Goal: Information Seeking & Learning: Learn about a topic

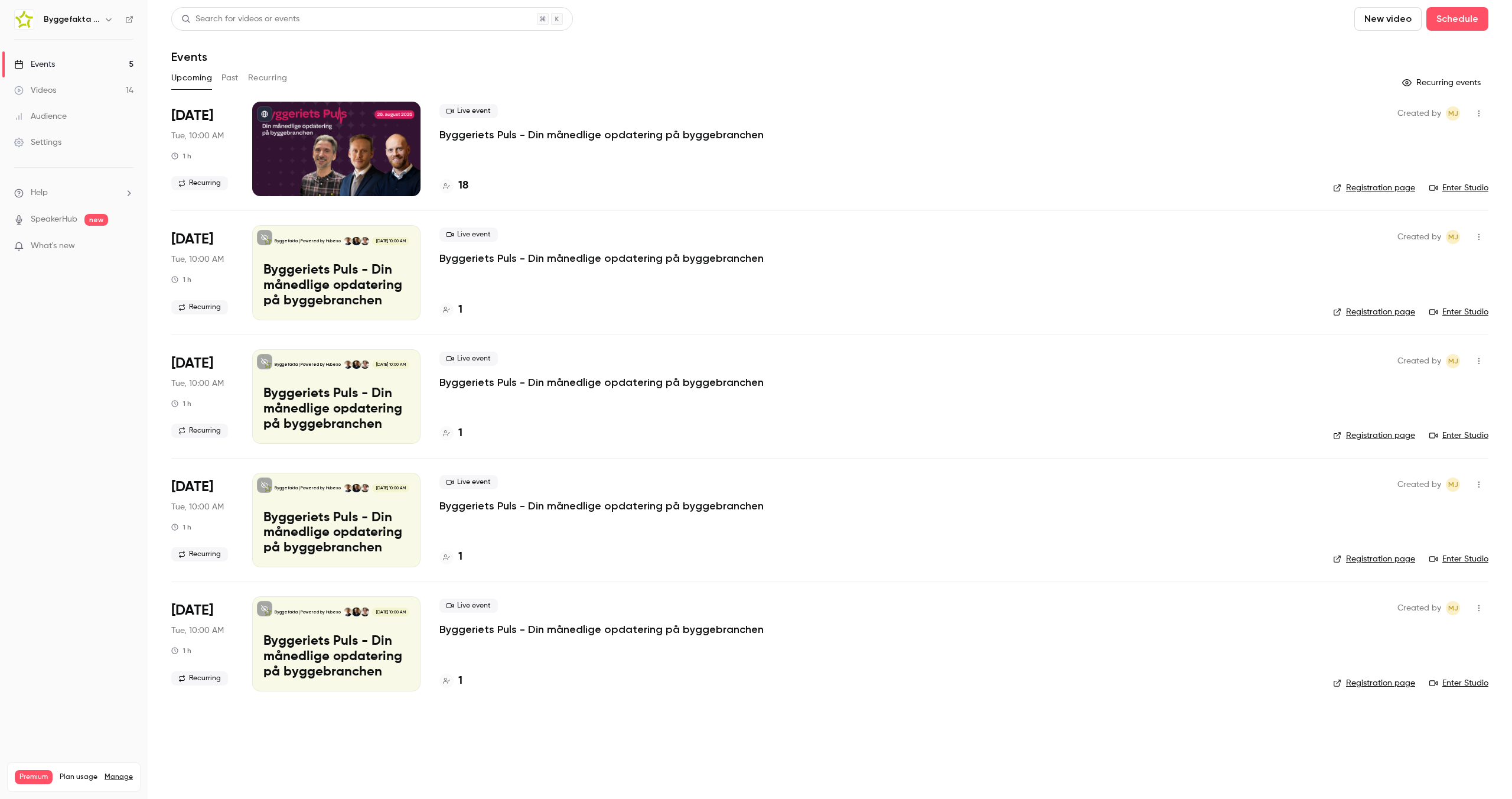
click at [221, 79] on button "Past" at bounding box center [230, 77] width 17 height 19
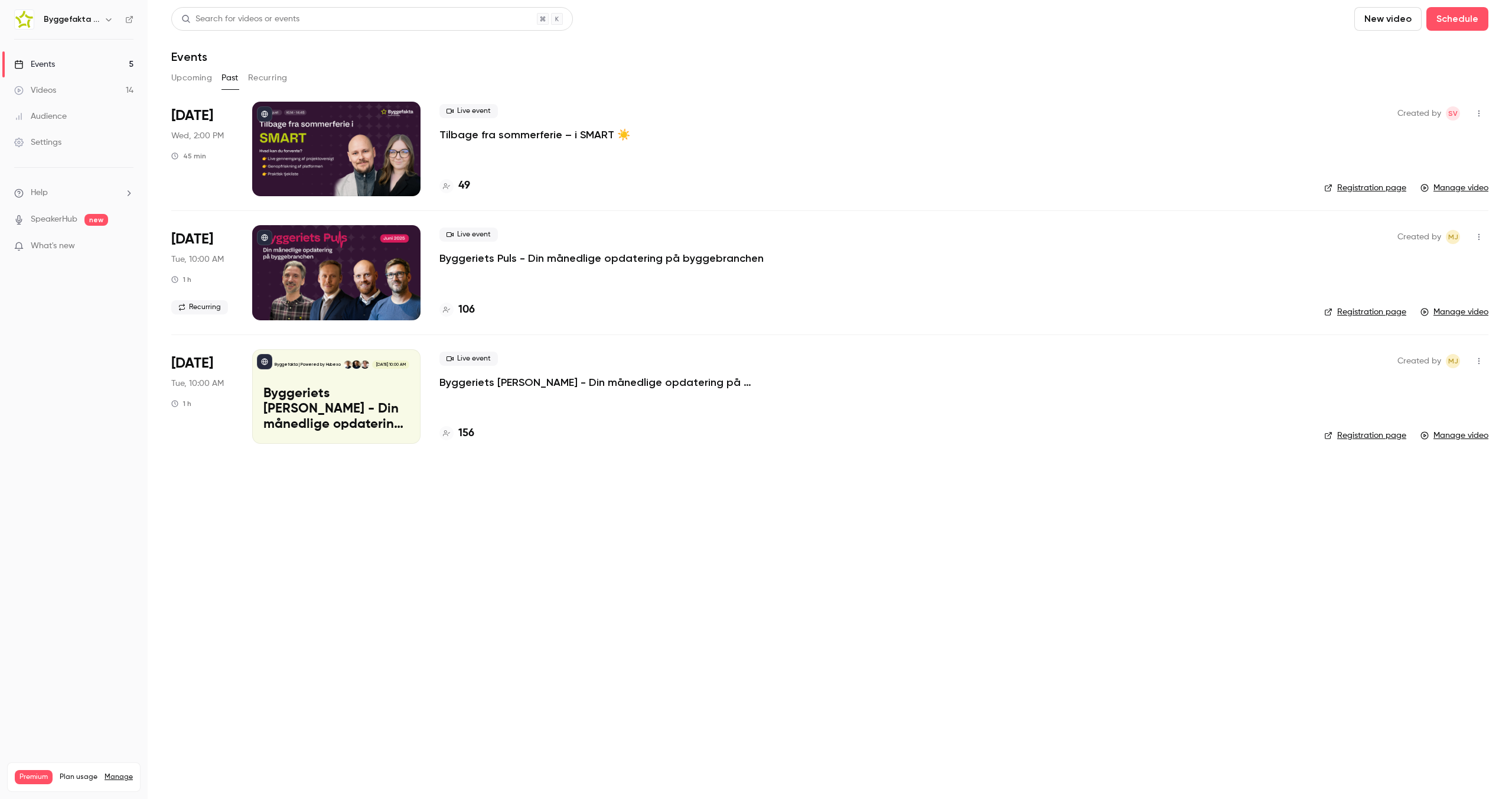
click at [521, 137] on p "Tilbage fra sommerferie – i SMART ☀️" at bounding box center [535, 134] width 191 height 14
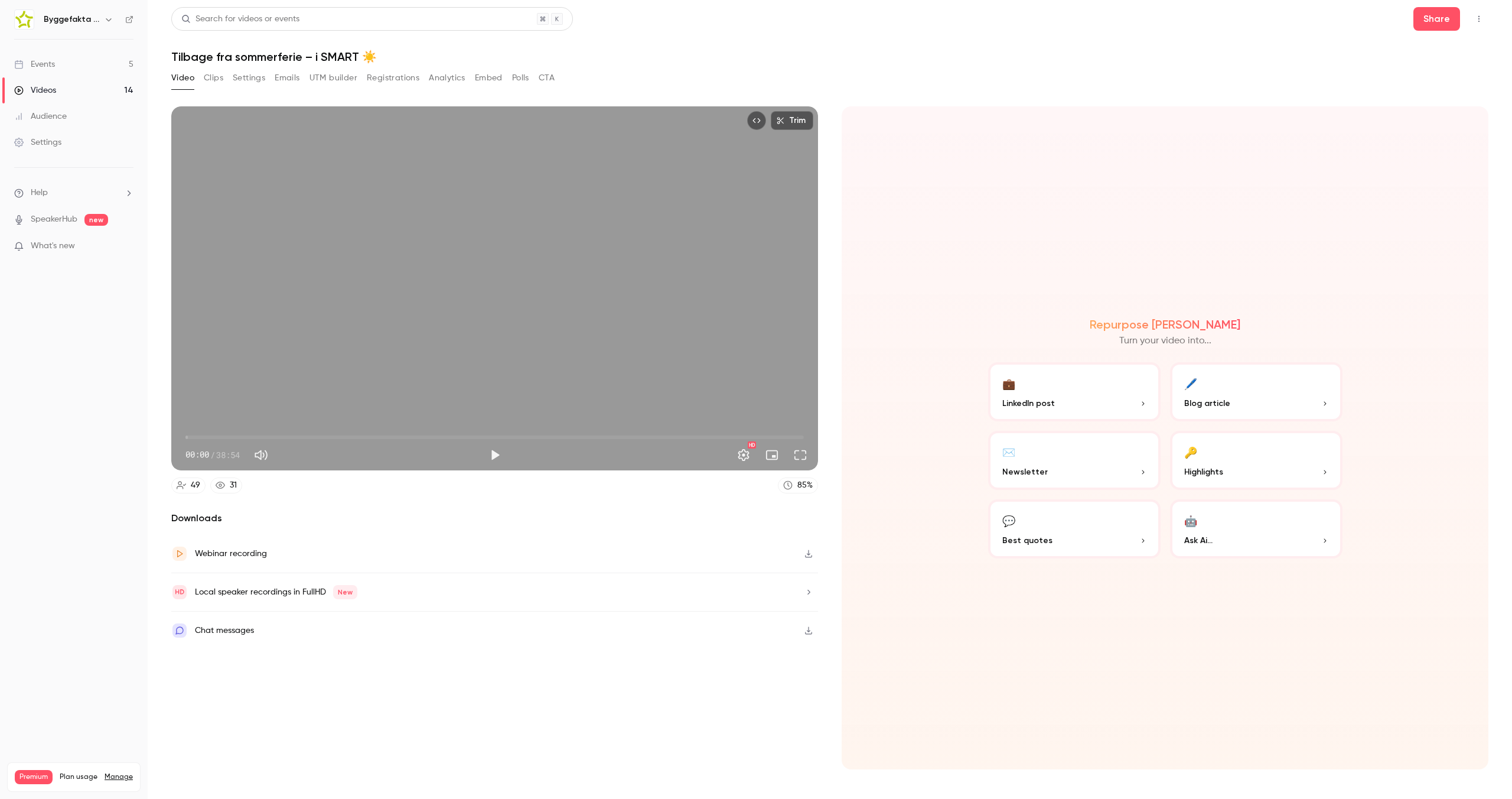
click at [395, 76] on button "Registrations" at bounding box center [393, 77] width 53 height 19
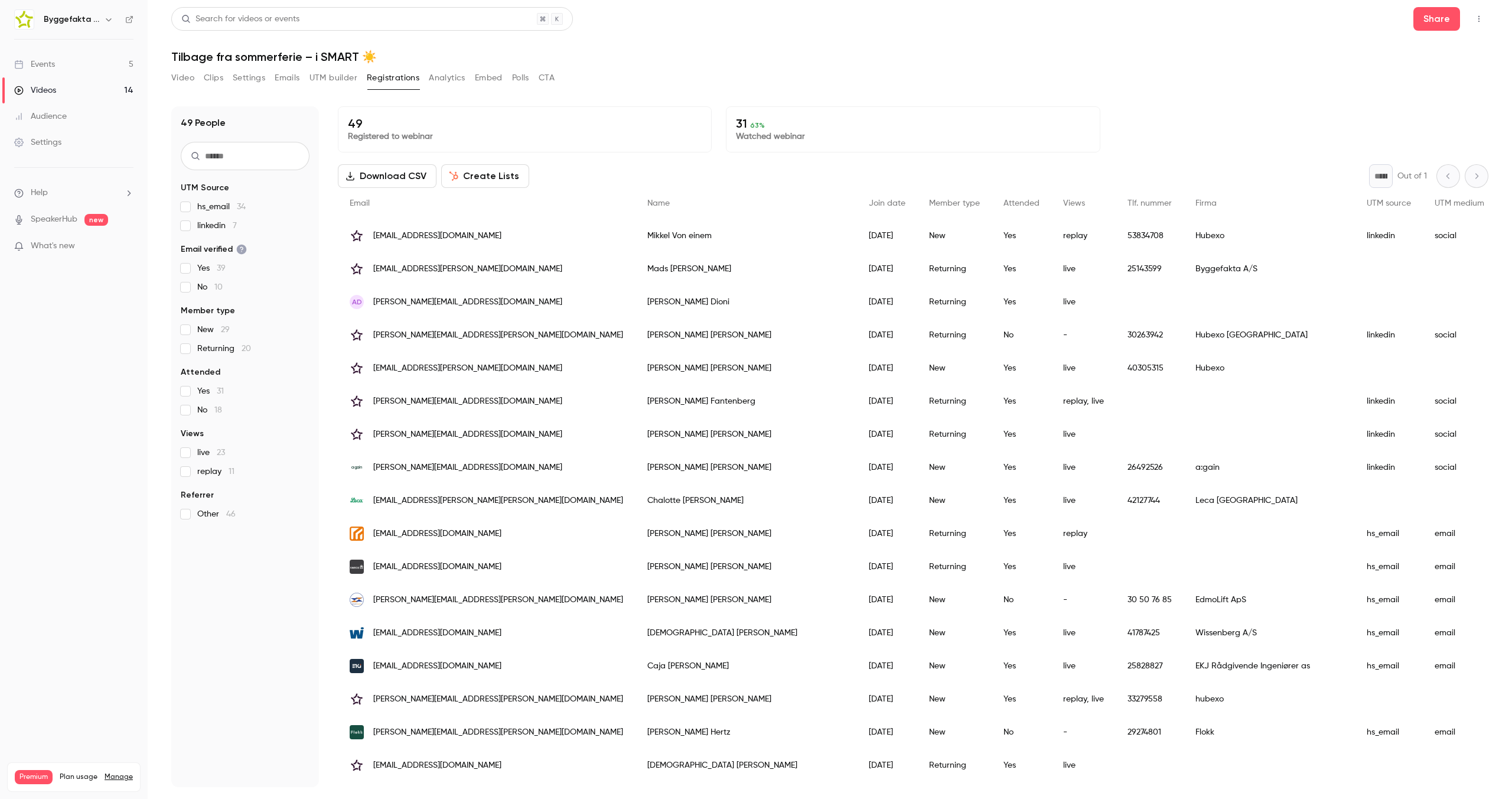
click at [445, 72] on button "Analytics" at bounding box center [447, 77] width 37 height 19
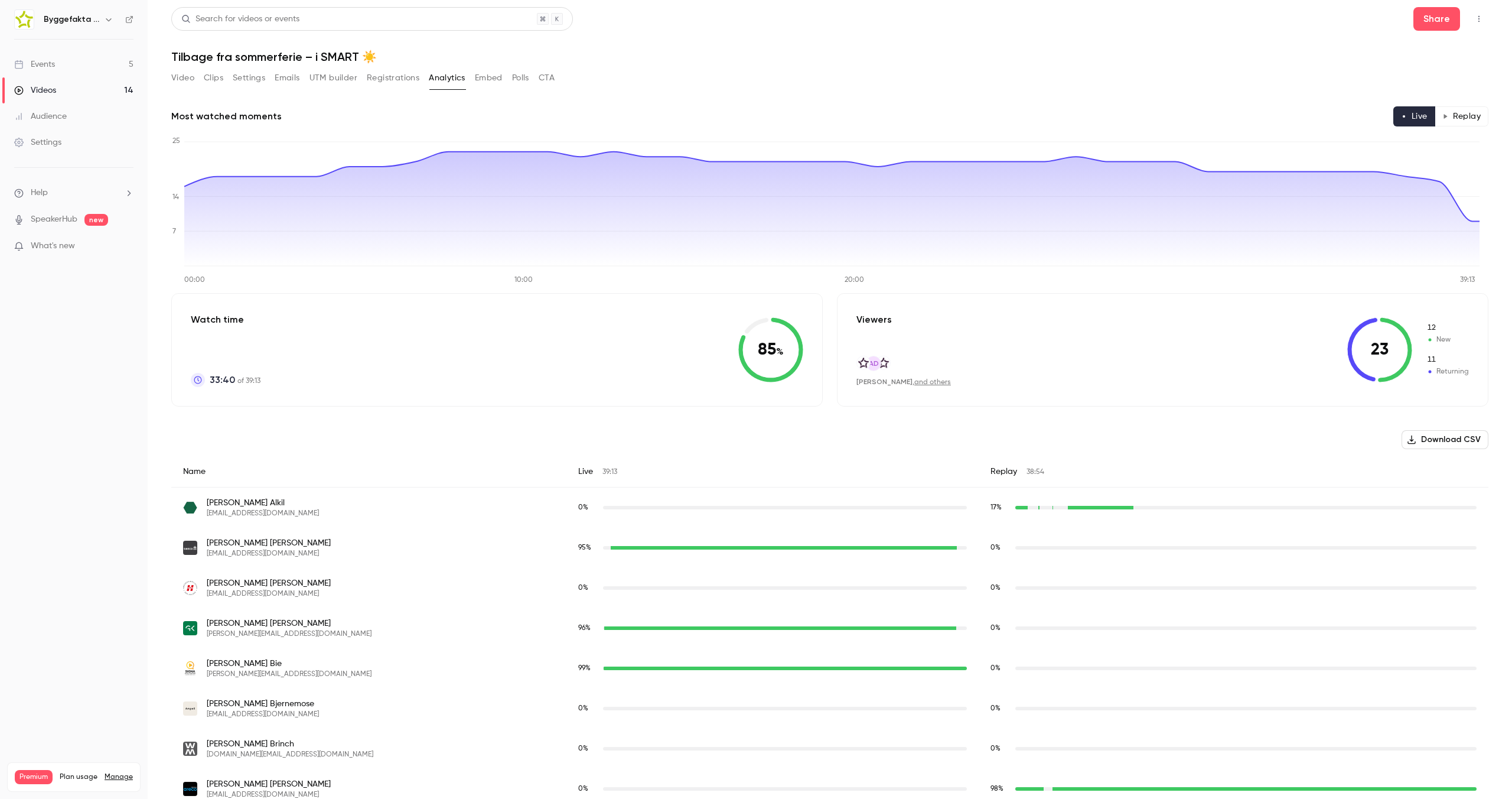
click at [1214, 117] on button "Replay" at bounding box center [1461, 116] width 54 height 20
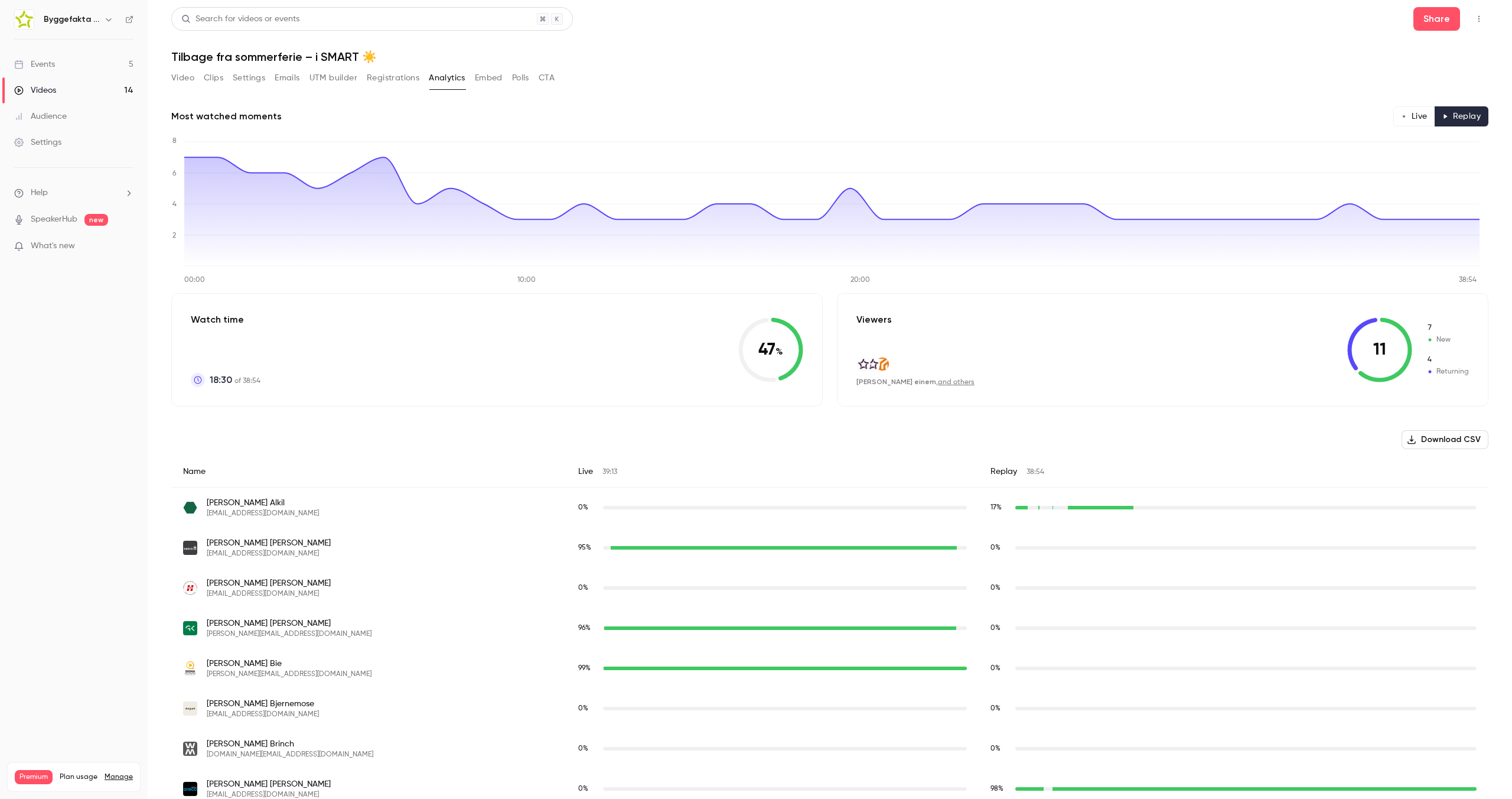
click at [1214, 119] on button "Live" at bounding box center [1414, 116] width 42 height 20
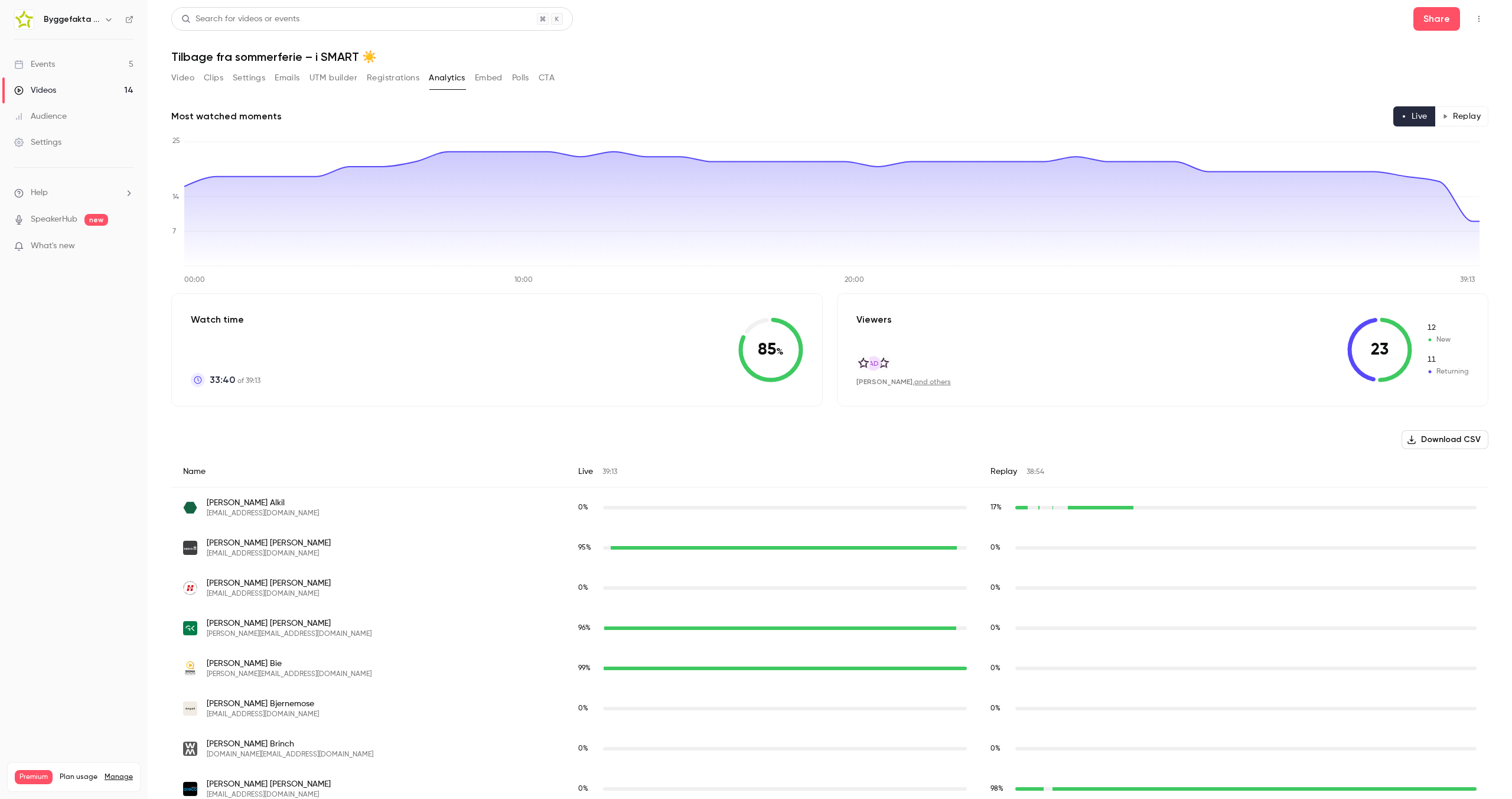
click at [1214, 114] on button "Replay" at bounding box center [1461, 116] width 54 height 20
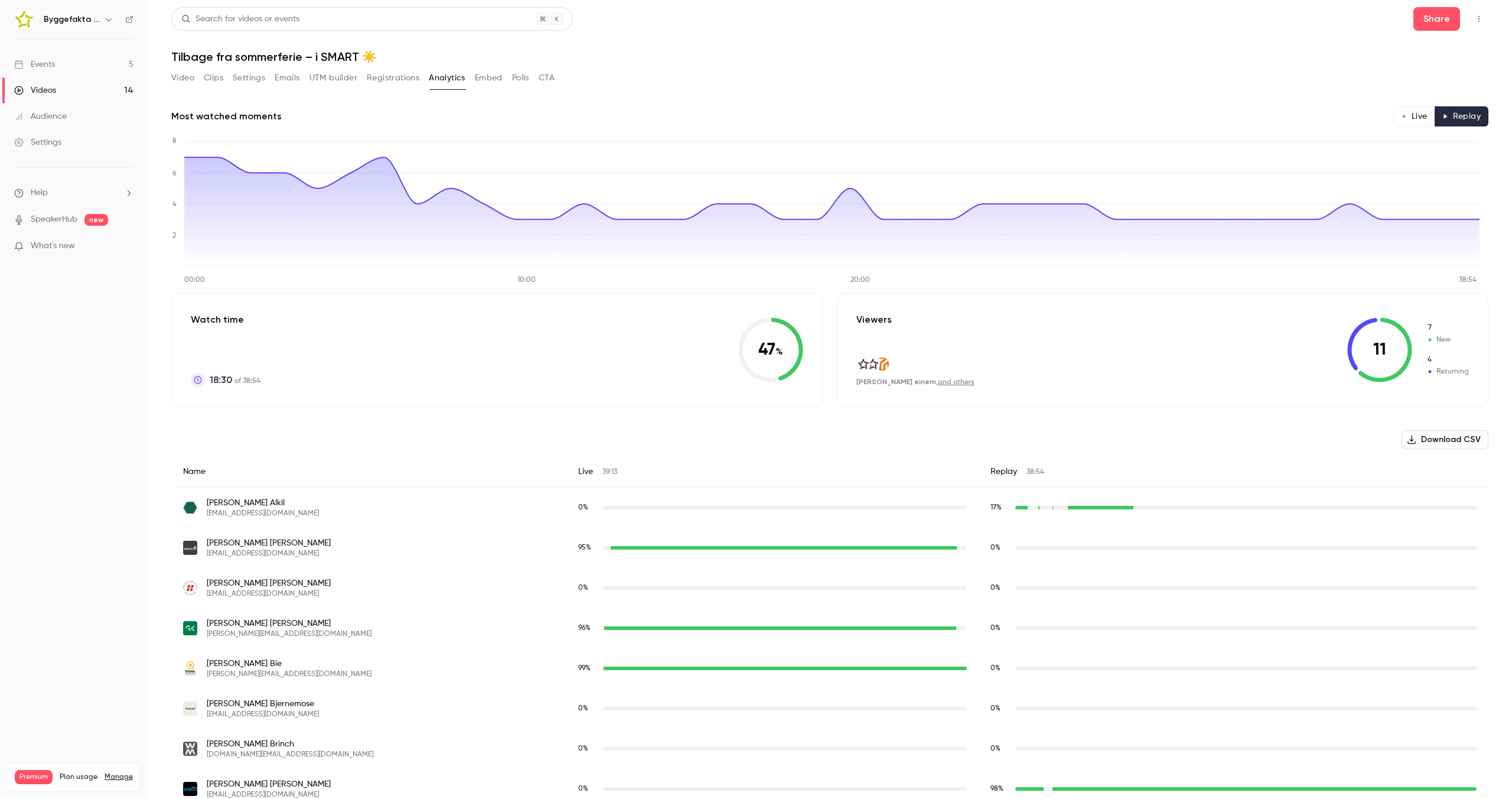
click at [1214, 341] on icon at bounding box center [1380, 350] width 65 height 65
click at [926, 377] on div "[PERSON_NAME] , and others" at bounding box center [915, 382] width 118 height 10
click at [938, 382] on link "and others" at bounding box center [956, 382] width 37 height 7
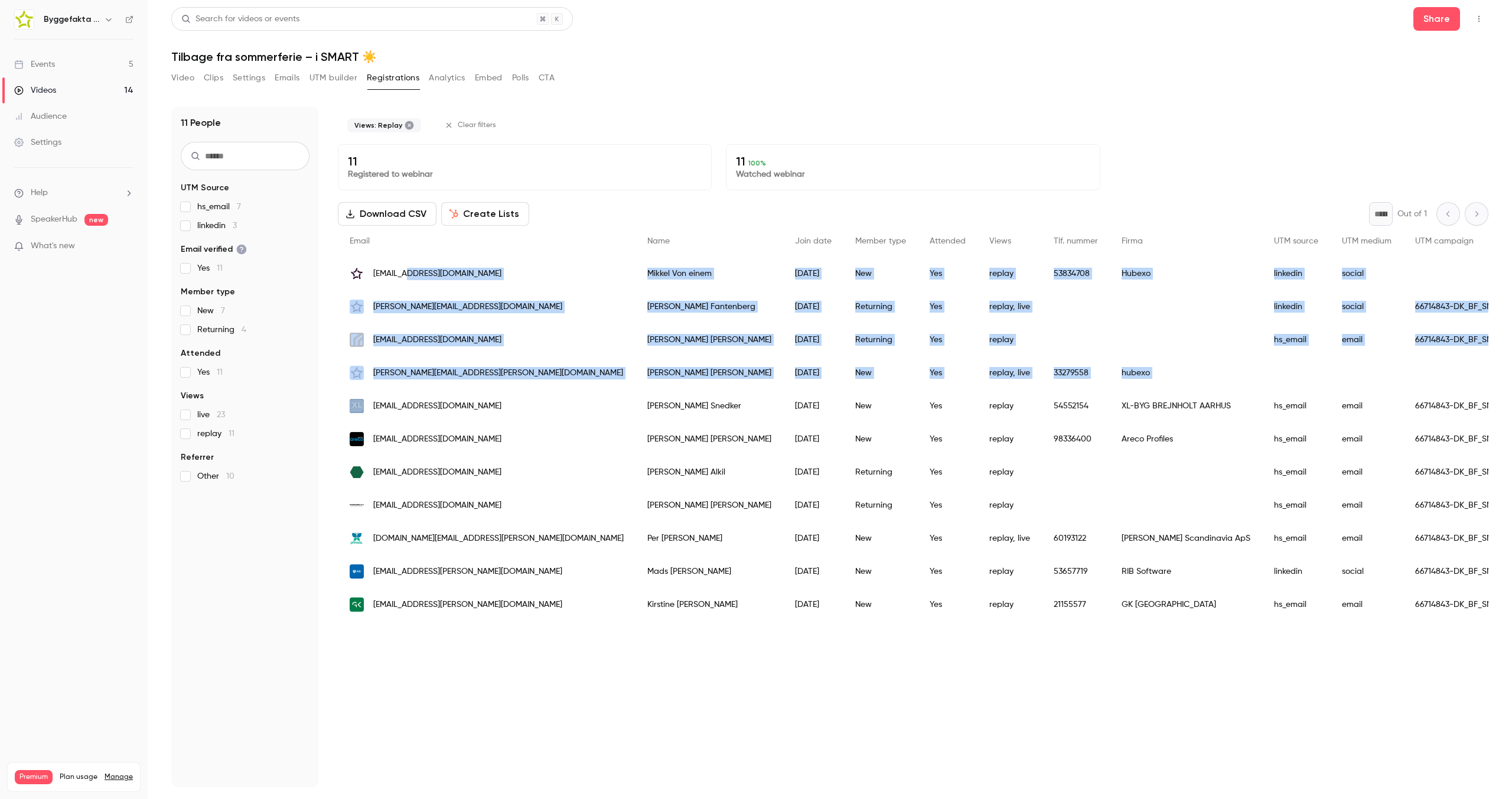
drag, startPoint x: 433, startPoint y: 276, endPoint x: 460, endPoint y: 392, distance: 119.1
click at [461, 391] on div "Email Name Join date Member type Attended Views Tlf. nummer Firma UTM source UT…" at bounding box center [1051, 423] width 1427 height 396
click at [459, 393] on div "[EMAIL_ADDRESS][DOMAIN_NAME]" at bounding box center [487, 406] width 297 height 33
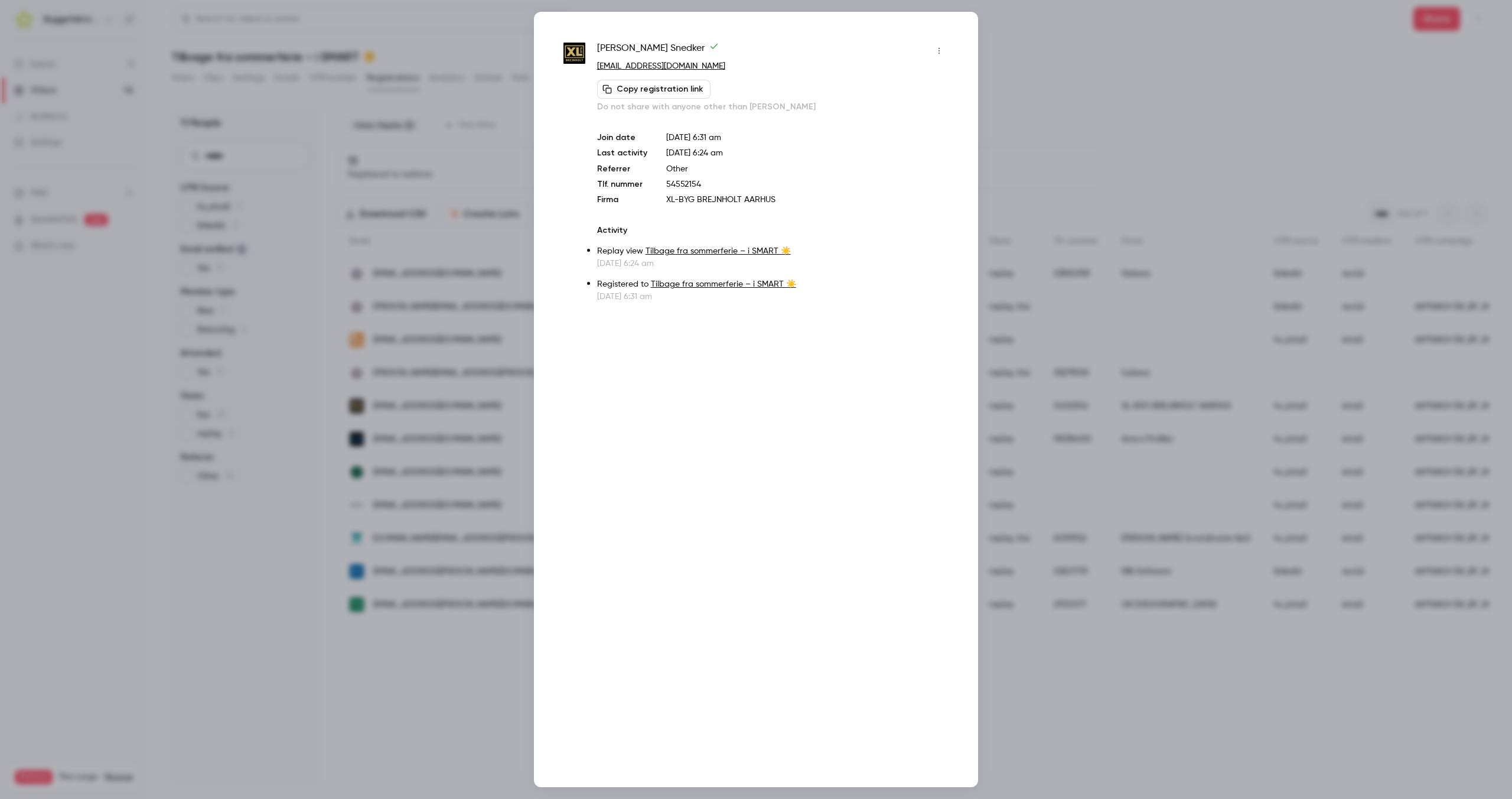
click at [248, 648] on div at bounding box center [756, 399] width 1512 height 799
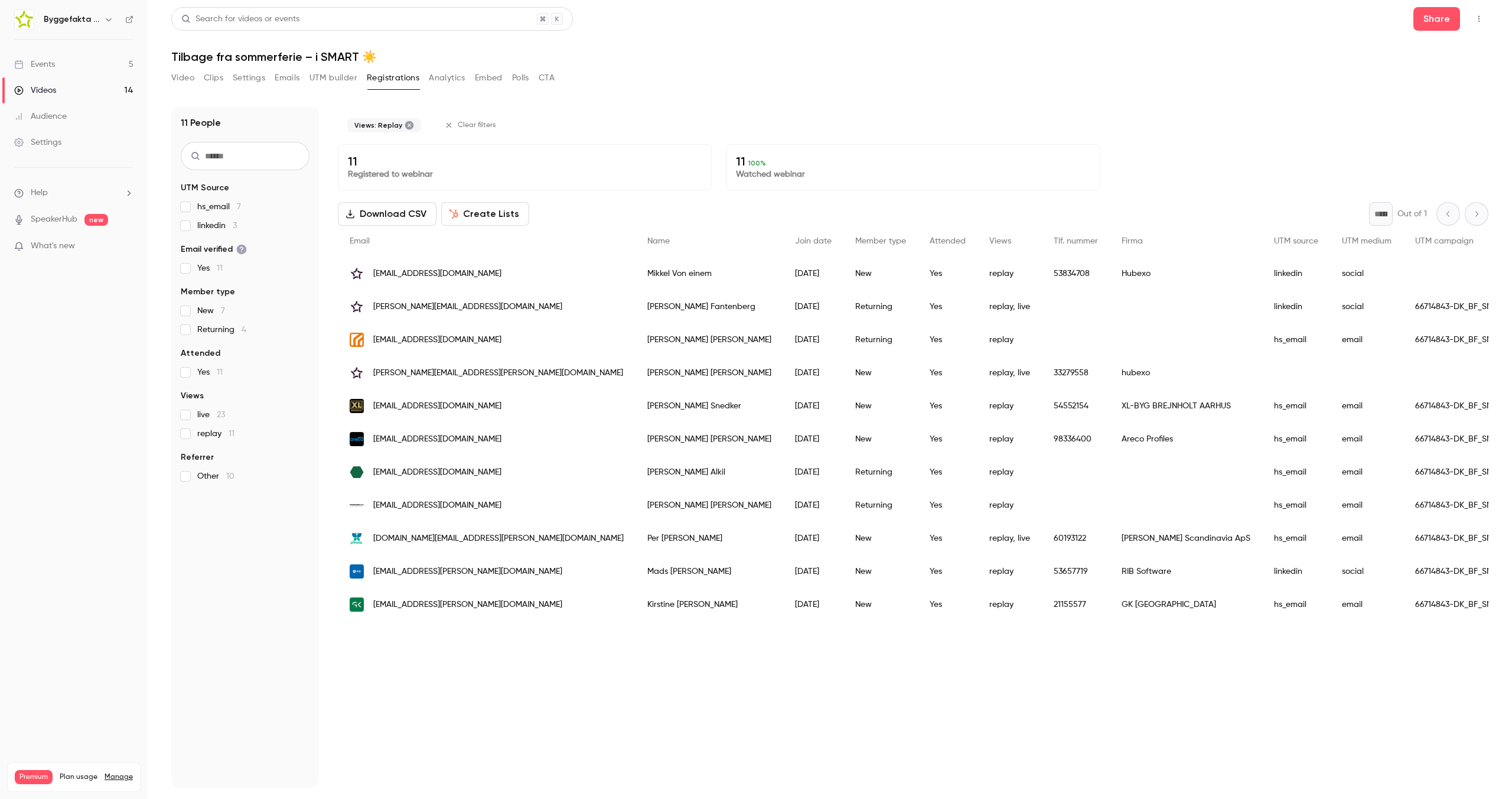
click at [206, 435] on span "replay 11" at bounding box center [216, 434] width 37 height 12
